Goal: Task Accomplishment & Management: Complete application form

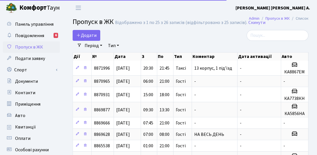
select select "25"
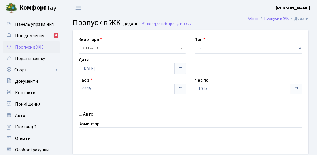
drag, startPoint x: 221, startPoint y: 38, endPoint x: 217, endPoint y: 43, distance: 7.0
click at [221, 38] on div "Тип - Доставка Таксі Гості Сервіс" at bounding box center [248, 45] width 116 height 18
drag, startPoint x: 213, startPoint y: 47, endPoint x: 210, endPoint y: 52, distance: 6.5
click at [213, 47] on select "- Доставка Таксі Гості Сервіс" at bounding box center [249, 48] width 108 height 11
select select "3"
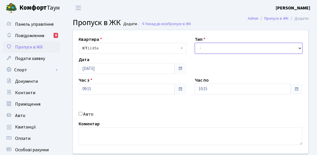
click at [195, 43] on select "- Доставка Таксі Гості Сервіс" at bounding box center [249, 48] width 108 height 11
click at [73, 112] on div "Квартира <b>КТ</b>&nbsp;&nbsp;&nbsp;&nbsp;12-85а КТ 12-85а Тип - Доставка Таксі…" at bounding box center [191, 91] width 244 height 123
click at [83, 114] on label "Авто" at bounding box center [88, 113] width 10 height 7
click at [82, 114] on input "Авто" at bounding box center [81, 114] width 4 height 4
checkbox input "true"
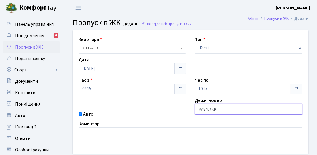
type input "КА8407КК"
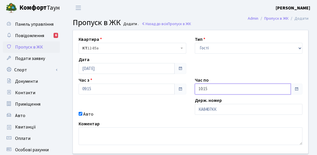
click at [223, 94] on input "10:15" at bounding box center [243, 88] width 96 height 11
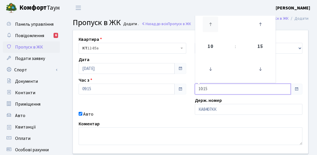
click at [214, 25] on icon at bounding box center [210, 24] width 15 height 15
type input "14:15"
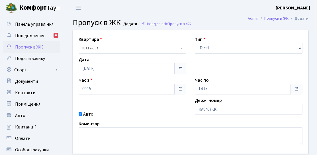
click at [143, 114] on div "Авто" at bounding box center [132, 113] width 116 height 7
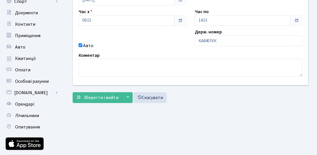
scroll to position [85, 0]
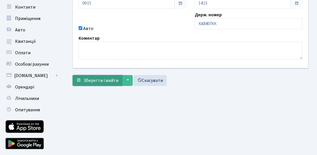
click at [111, 79] on span "Зберегти і вийти" at bounding box center [100, 80] width 35 height 6
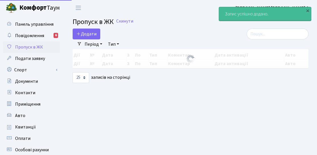
select select "25"
